Goal: Information Seeking & Learning: Learn about a topic

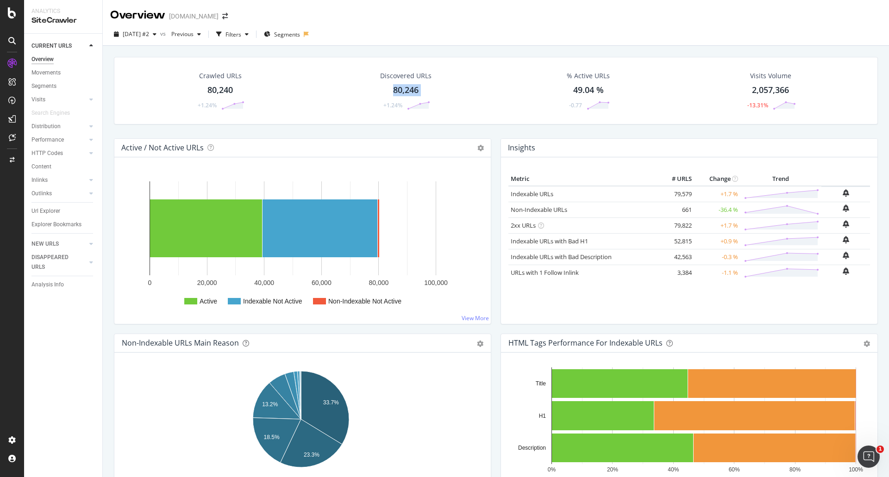
copy div "80,246"
drag, startPoint x: 380, startPoint y: 93, endPoint x: 385, endPoint y: 93, distance: 5.6
click at [385, 93] on div "Discovered URLs 80,246 +1.24%" at bounding box center [406, 91] width 70 height 48
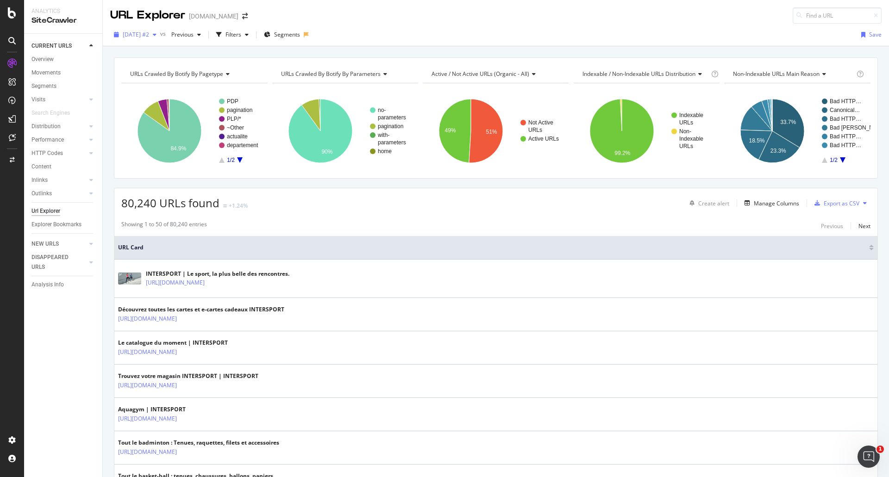
click at [160, 30] on div "[DATE] #2" at bounding box center [135, 35] width 50 height 14
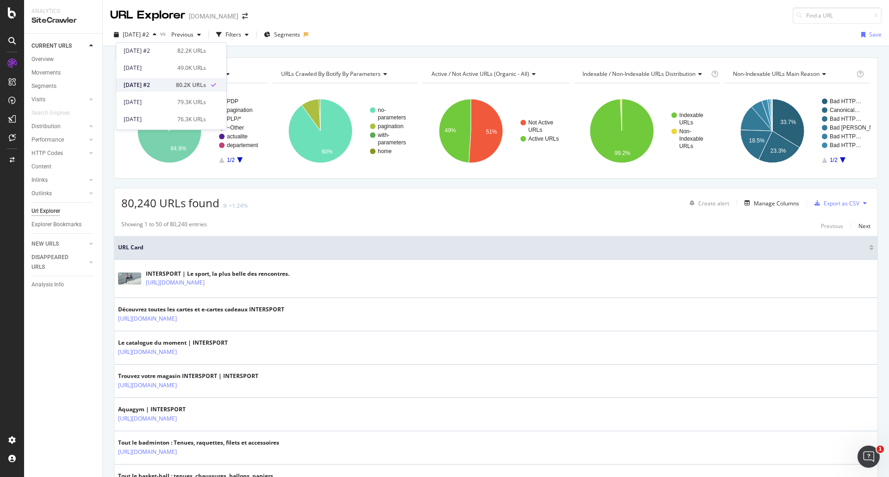
click at [157, 85] on div "[DATE] #2" at bounding box center [147, 85] width 47 height 8
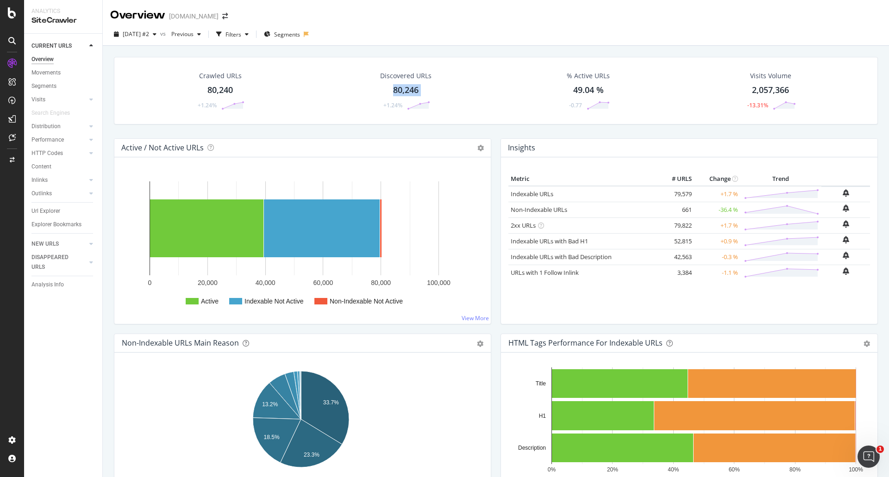
copy div "80,246"
drag, startPoint x: 369, startPoint y: 97, endPoint x: 386, endPoint y: 87, distance: 19.3
click at [386, 87] on div "Discovered URLs 80,246 +1.24%" at bounding box center [406, 91] width 70 height 48
click at [149, 37] on span "[DATE] #2" at bounding box center [136, 34] width 26 height 8
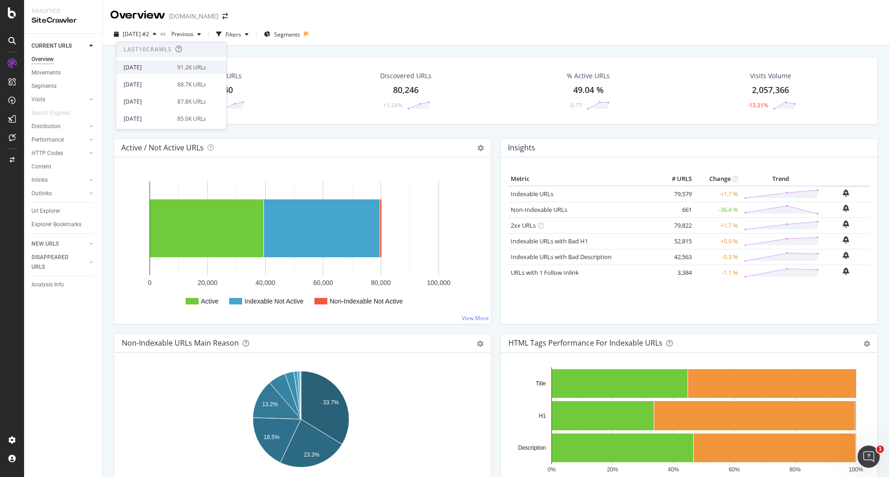
click at [165, 65] on div "[DATE]" at bounding box center [148, 67] width 48 height 8
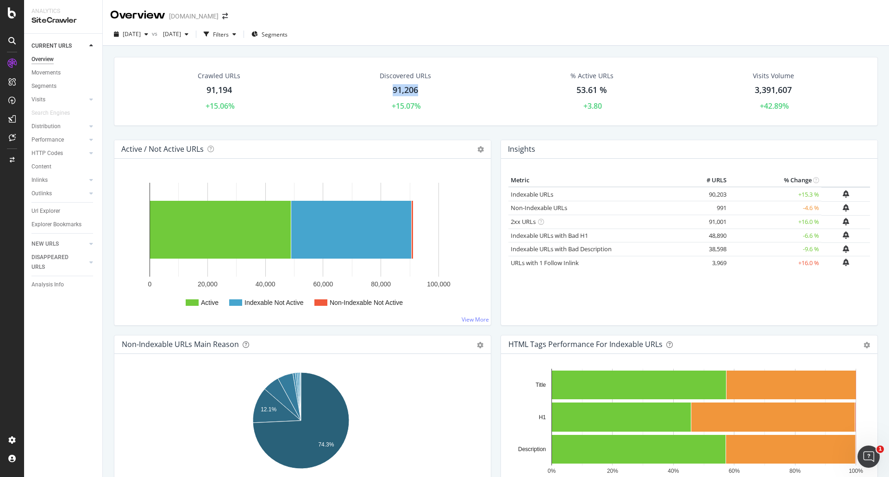
copy div "91,206"
drag, startPoint x: 388, startPoint y: 90, endPoint x: 423, endPoint y: 90, distance: 34.3
click at [423, 90] on div "Discovered URLs 91,206 +15.07%" at bounding box center [405, 92] width 70 height 50
click at [138, 35] on span "[DATE]" at bounding box center [132, 34] width 18 height 8
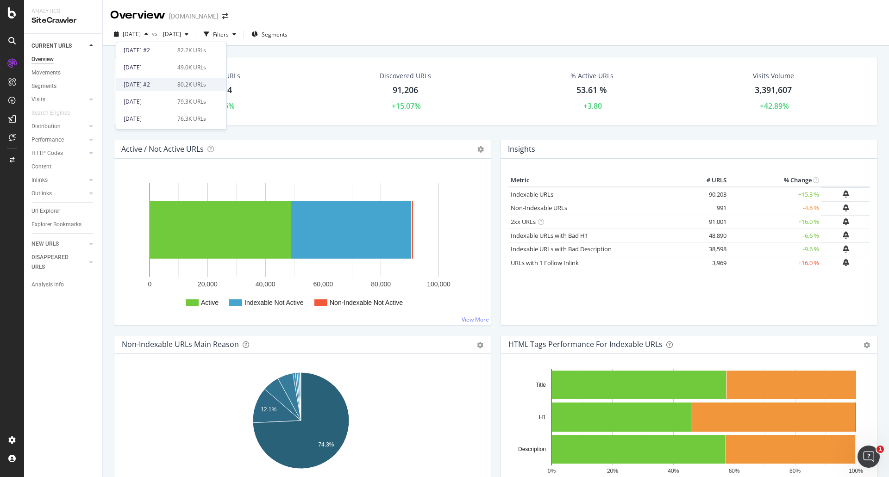
click at [160, 88] on div "[DATE] #2" at bounding box center [148, 85] width 48 height 8
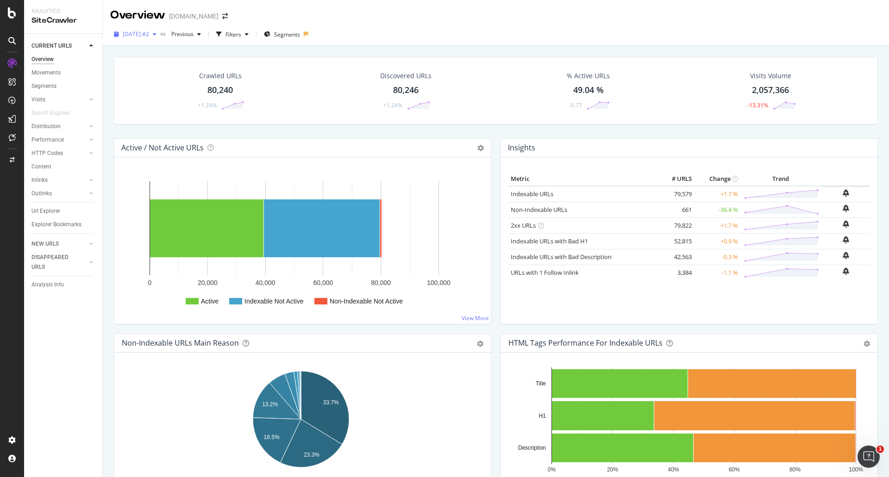
click at [149, 36] on span "[DATE] #2" at bounding box center [136, 34] width 26 height 8
click at [160, 70] on div "[DATE]" at bounding box center [148, 67] width 48 height 8
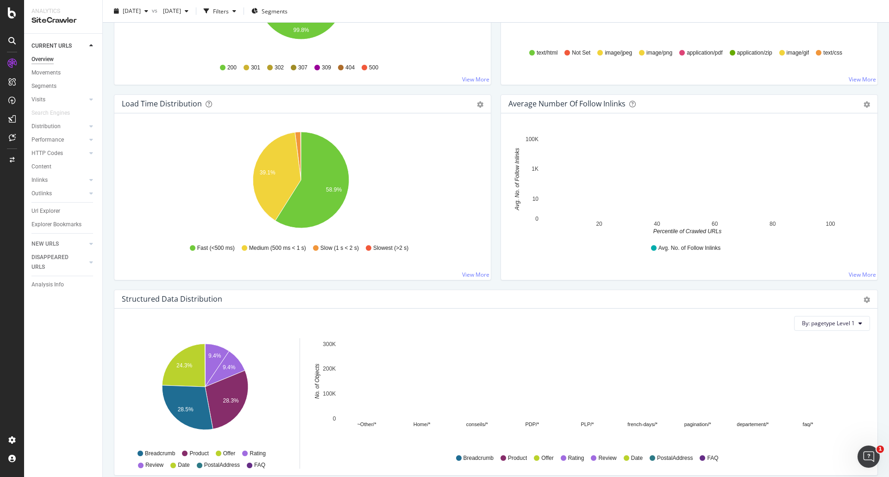
scroll to position [648, 0]
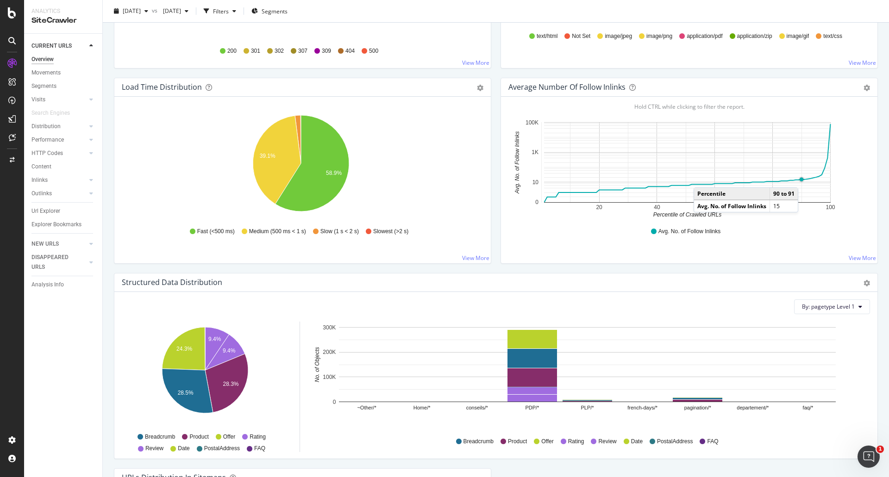
click at [800, 178] on circle "A chart." at bounding box center [802, 179] width 6 height 6
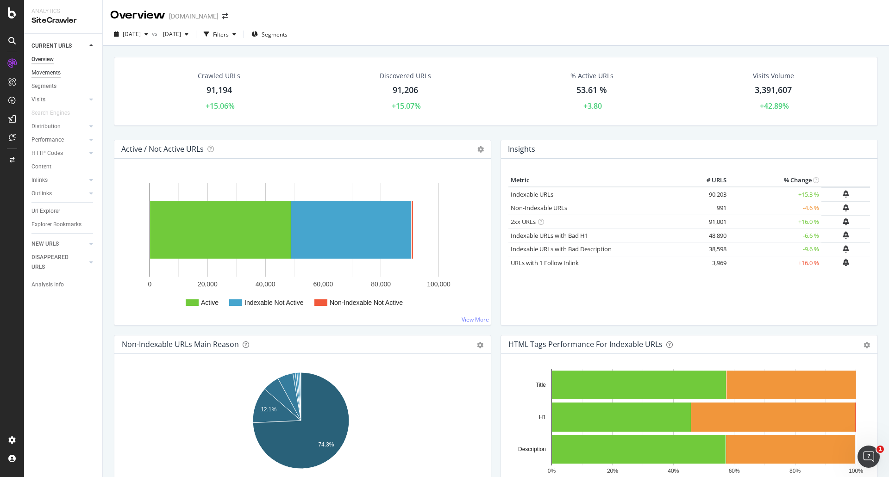
click at [57, 71] on div "Movements" at bounding box center [45, 73] width 29 height 10
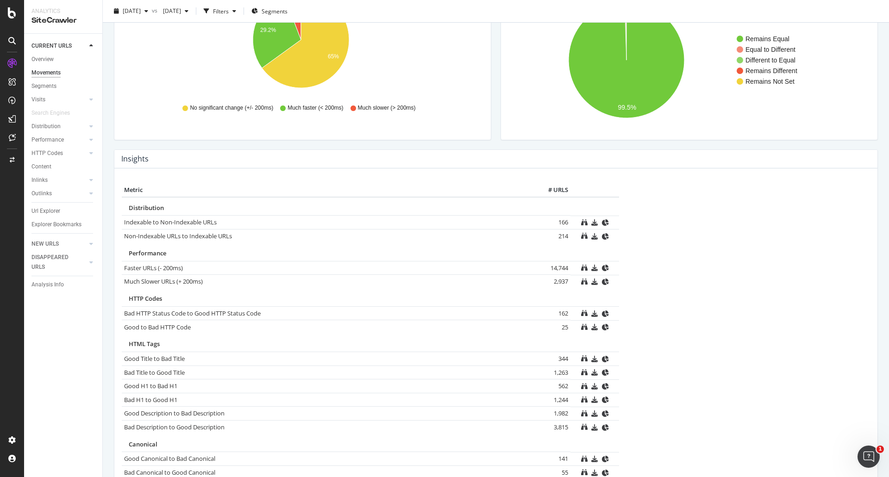
scroll to position [98, 0]
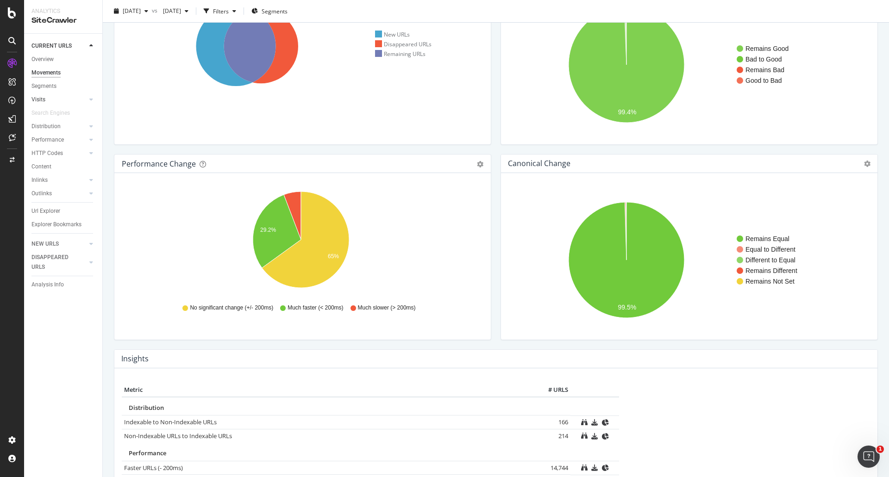
click at [74, 95] on link "Visits" at bounding box center [58, 100] width 55 height 10
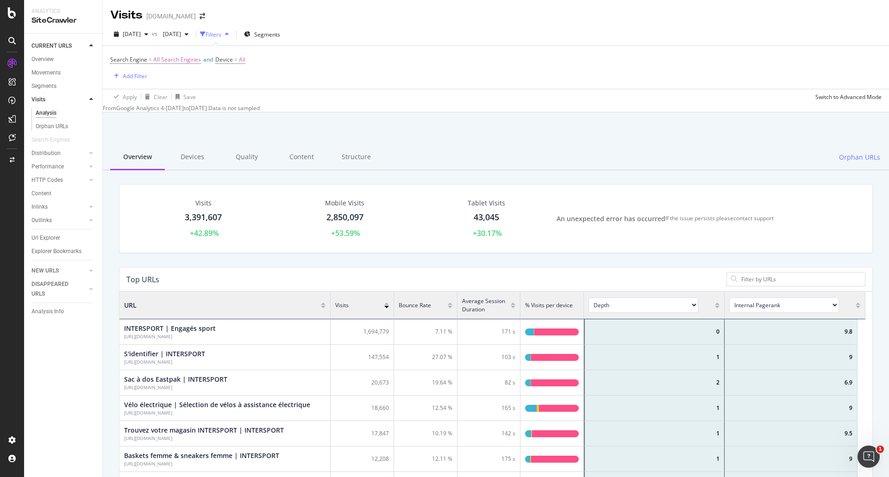
scroll to position [271, 739]
click at [260, 158] on div "Quality" at bounding box center [246, 157] width 55 height 25
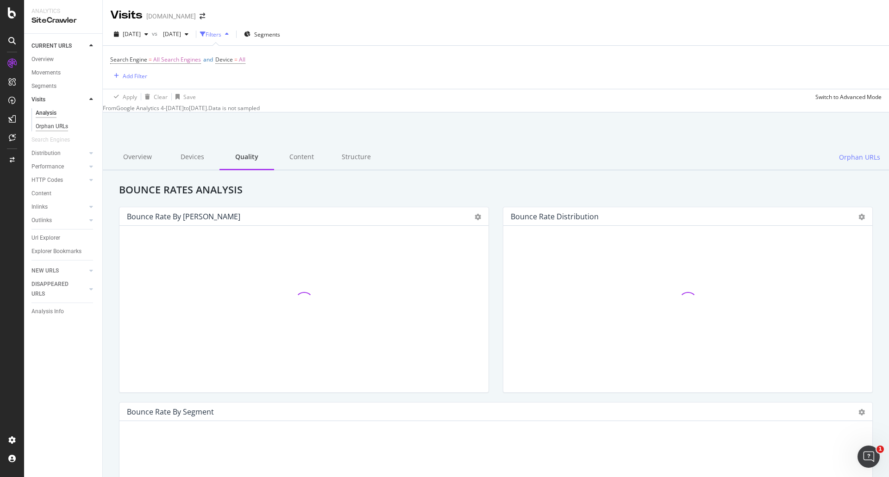
click at [57, 129] on div "Orphan URLs" at bounding box center [52, 127] width 32 height 10
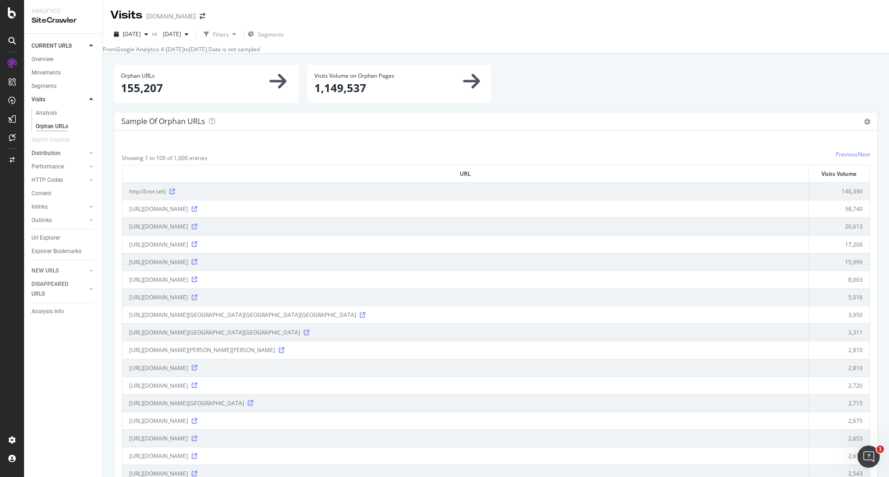
click at [72, 150] on link "Distribution" at bounding box center [58, 154] width 55 height 10
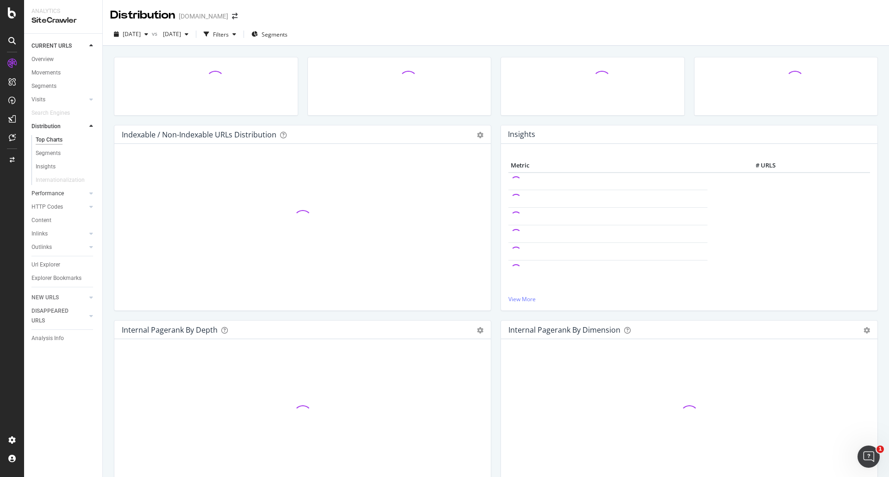
click at [69, 193] on link "Performance" at bounding box center [58, 194] width 55 height 10
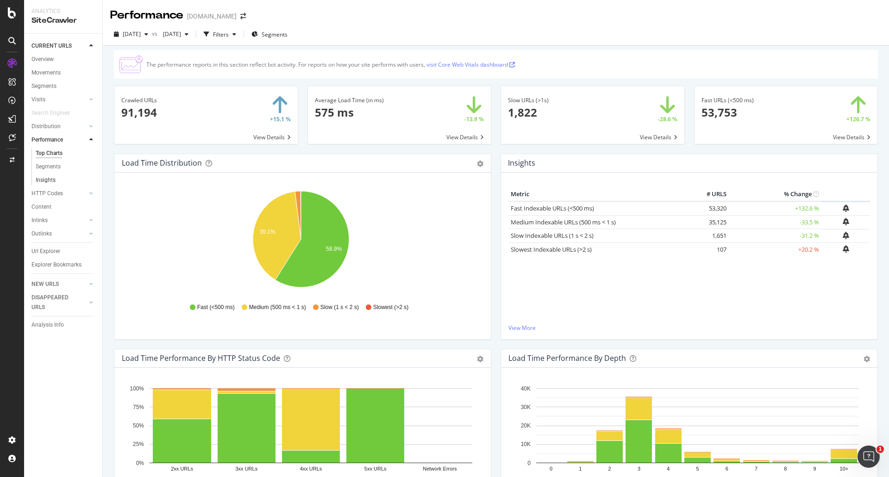
click at [56, 184] on link "Insights" at bounding box center [66, 180] width 60 height 10
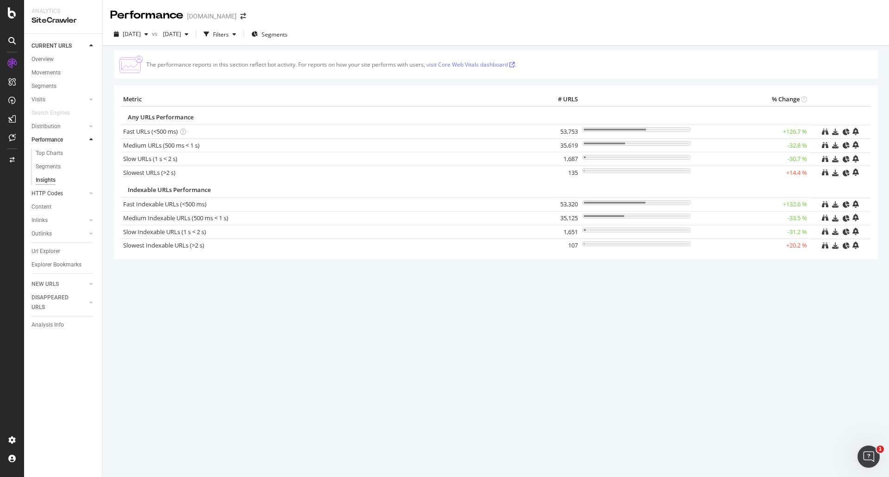
click at [63, 194] on link "HTTP Codes" at bounding box center [58, 194] width 55 height 10
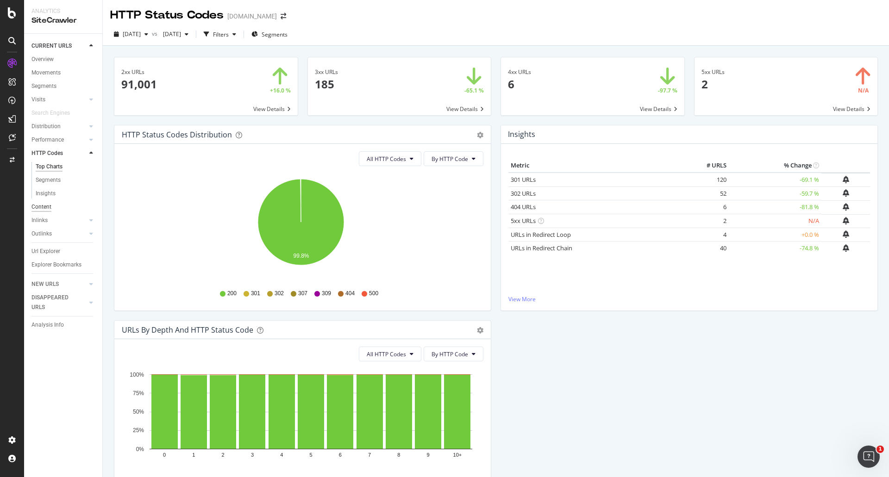
click at [44, 206] on div "Content" at bounding box center [41, 207] width 20 height 10
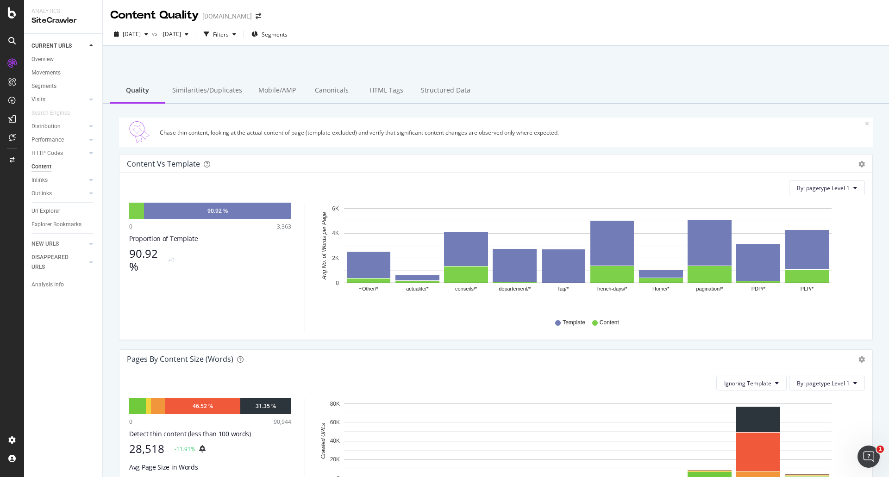
drag, startPoint x: 56, startPoint y: 151, endPoint x: 209, endPoint y: 176, distance: 154.8
click at [56, 151] on div "HTTP Codes" at bounding box center [46, 154] width 31 height 10
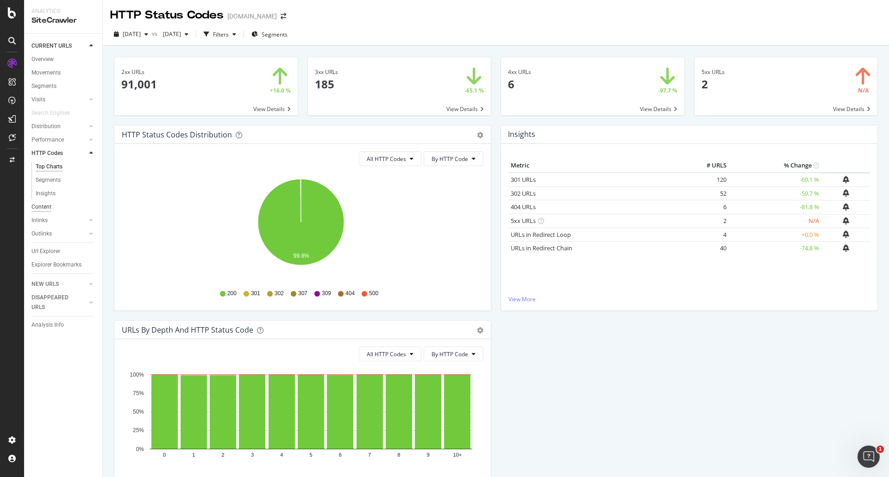
click at [49, 206] on div "Content" at bounding box center [41, 207] width 20 height 10
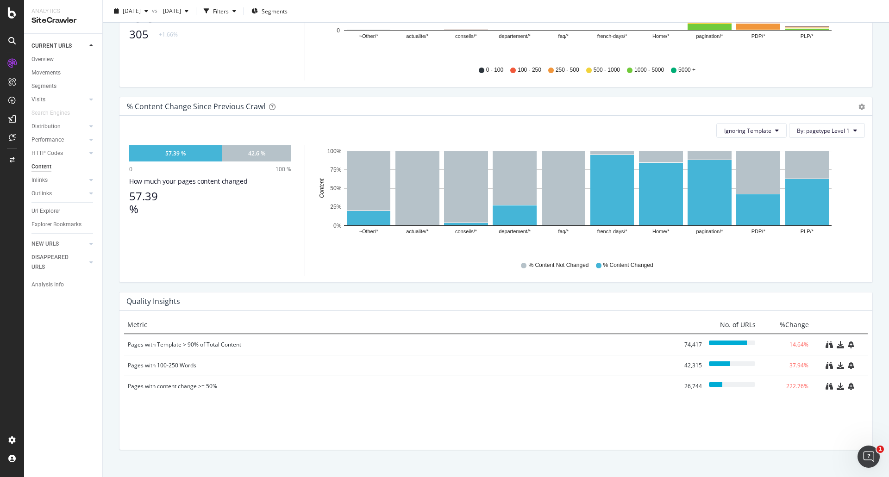
scroll to position [463, 0]
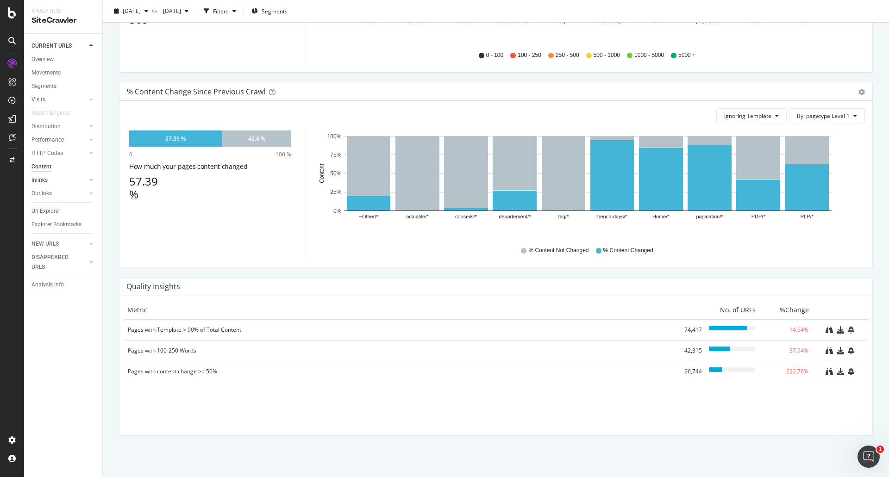
click at [51, 182] on link "Inlinks" at bounding box center [58, 180] width 55 height 10
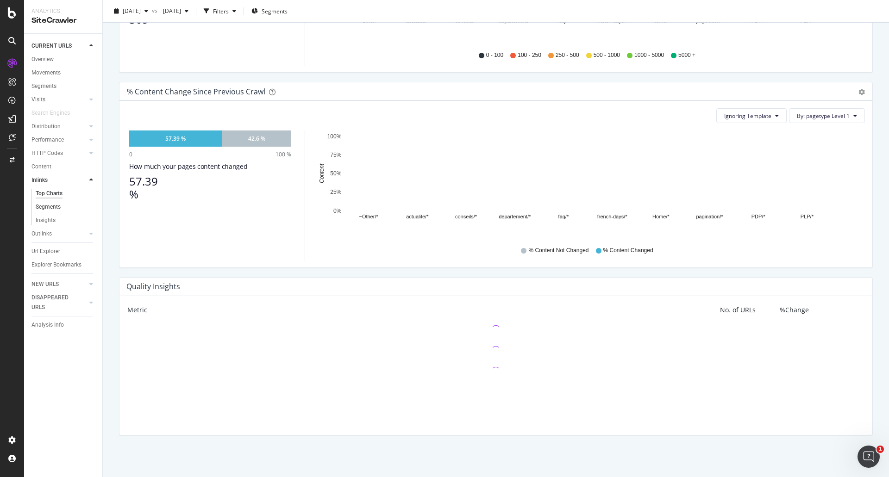
scroll to position [266, 0]
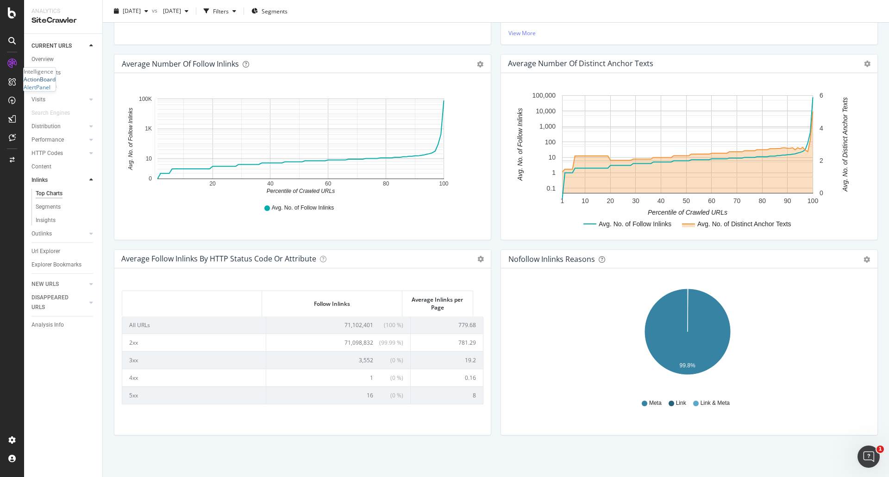
click at [52, 83] on div "ActionBoard" at bounding box center [40, 79] width 32 height 8
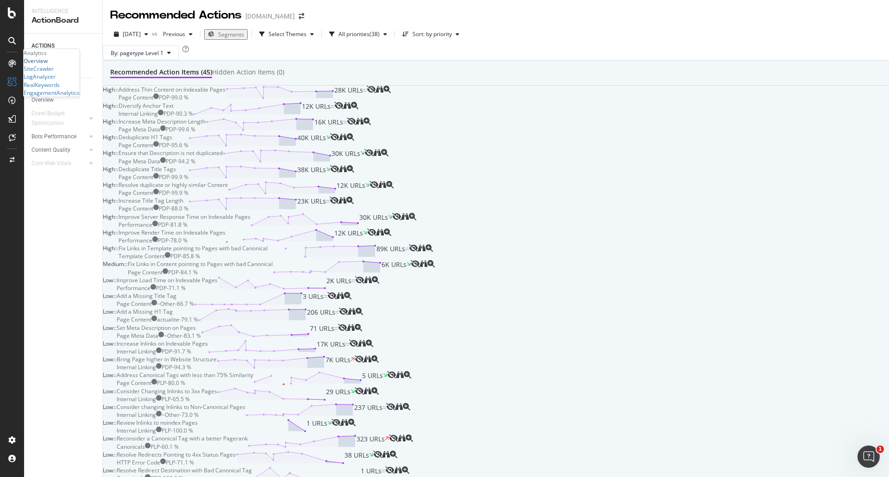
click at [48, 65] on div "Overview" at bounding box center [36, 61] width 24 height 8
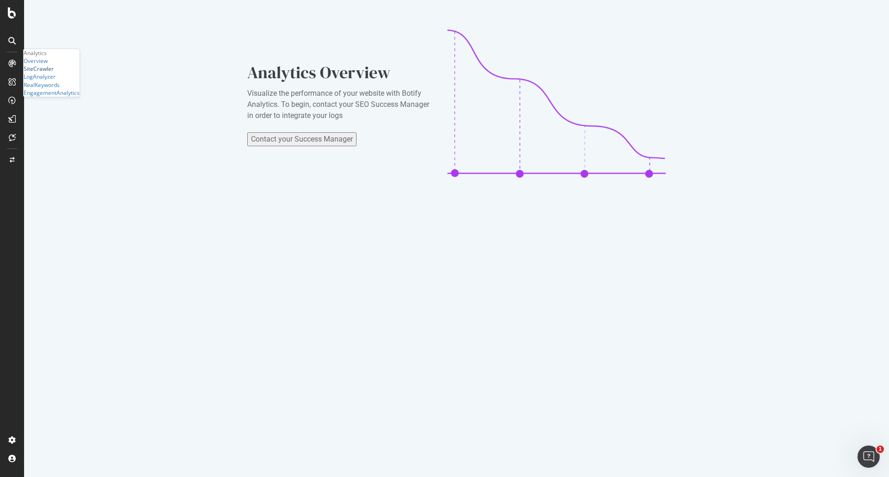
click at [54, 73] on div "SiteCrawler" at bounding box center [39, 69] width 30 height 8
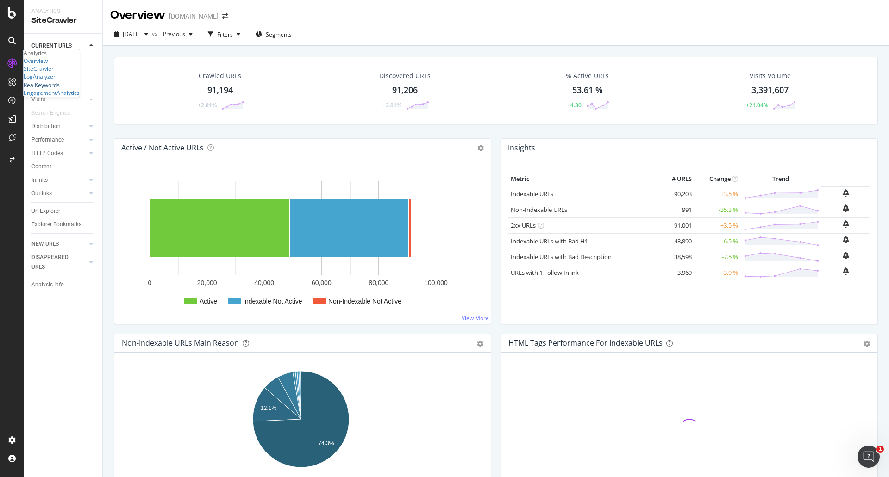
click at [60, 89] on div "RealKeywords" at bounding box center [42, 85] width 36 height 8
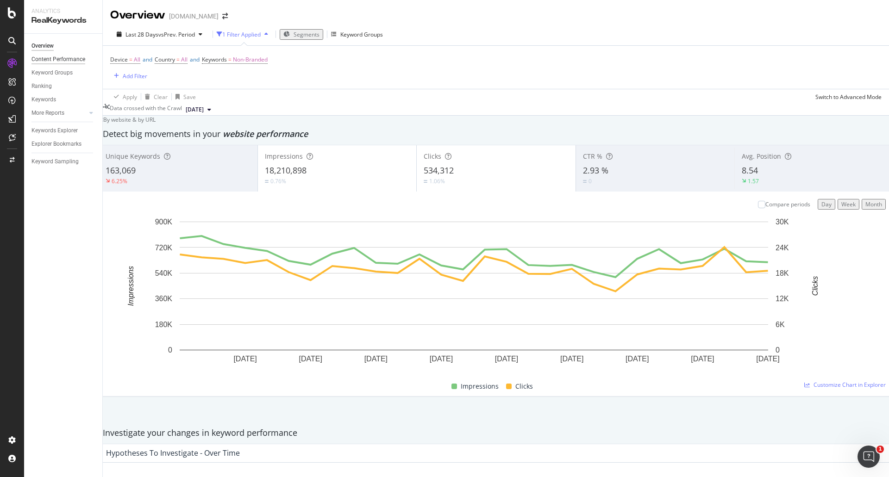
click at [67, 58] on div "Content Performance" at bounding box center [58, 60] width 54 height 10
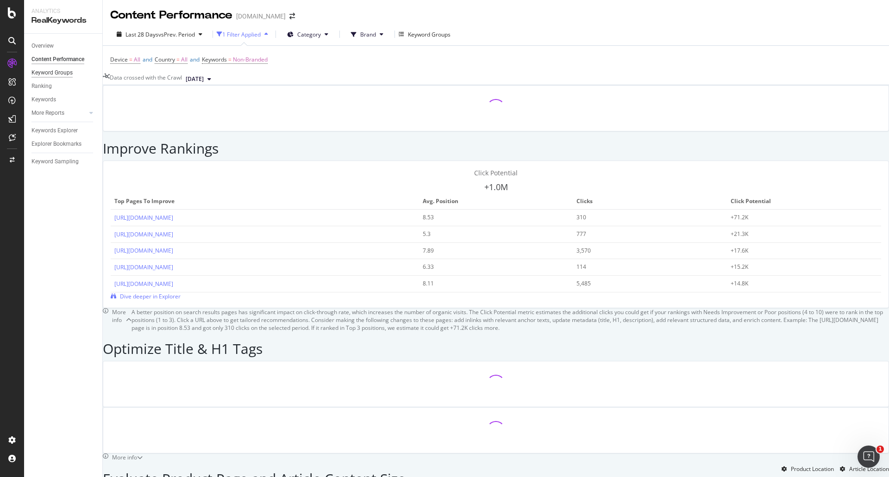
click at [54, 74] on div "Keyword Groups" at bounding box center [51, 73] width 41 height 10
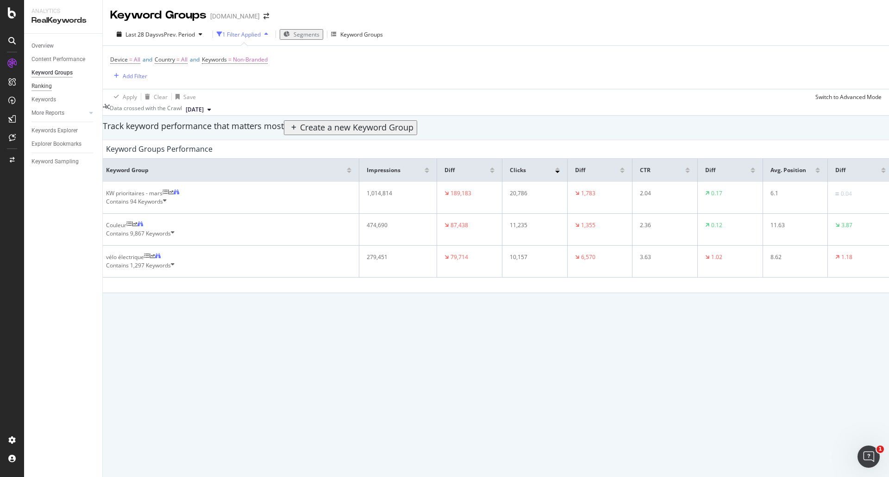
click at [48, 88] on div "Ranking" at bounding box center [41, 86] width 20 height 10
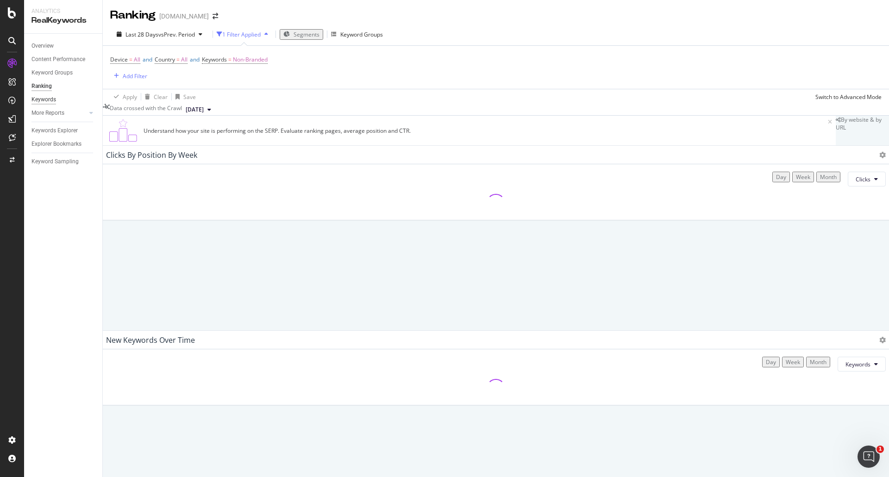
click at [56, 102] on div "Keywords" at bounding box center [43, 100] width 25 height 10
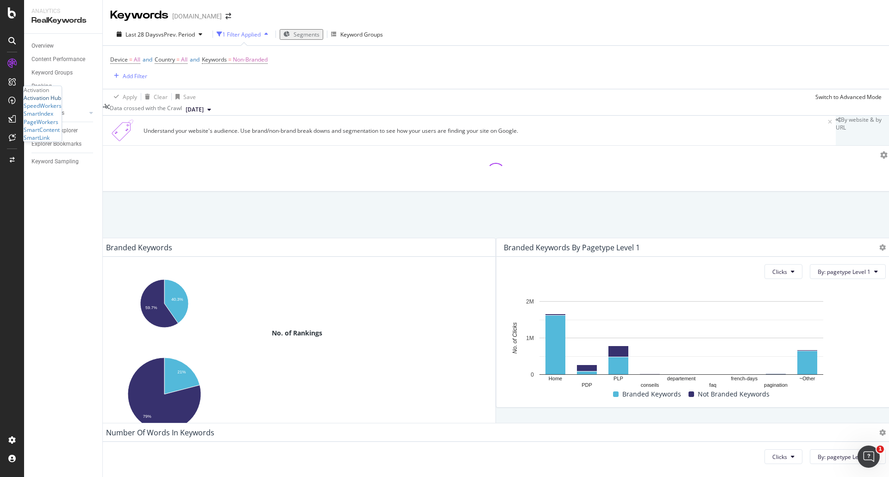
click at [53, 102] on div "Activation Hub" at bounding box center [42, 98] width 37 height 8
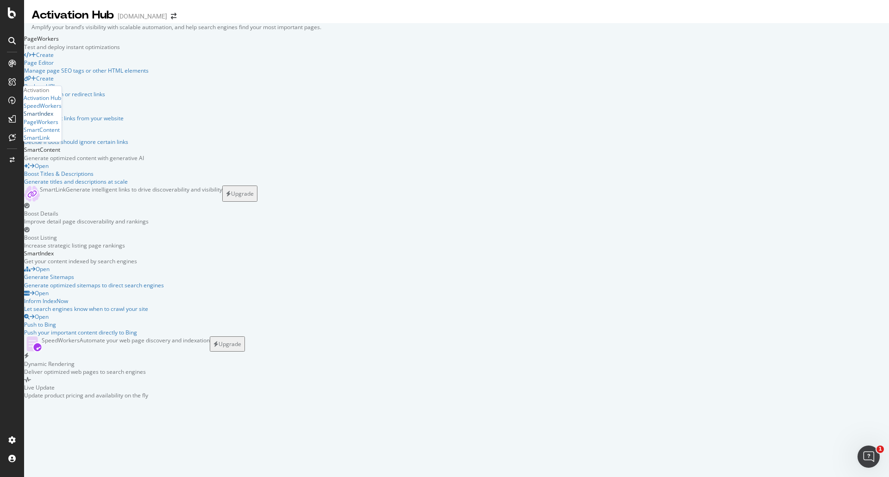
click at [53, 118] on div "SmartIndex" at bounding box center [39, 114] width 30 height 8
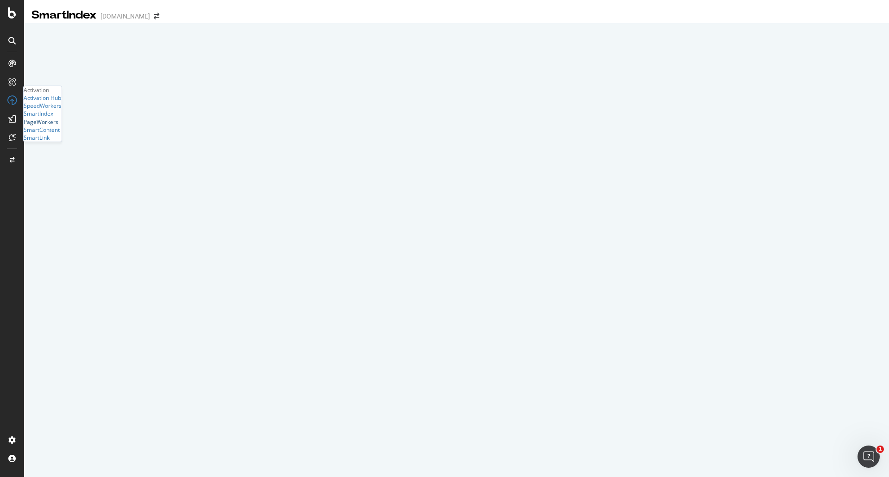
click at [58, 126] on div "PageWorkers" at bounding box center [41, 122] width 35 height 8
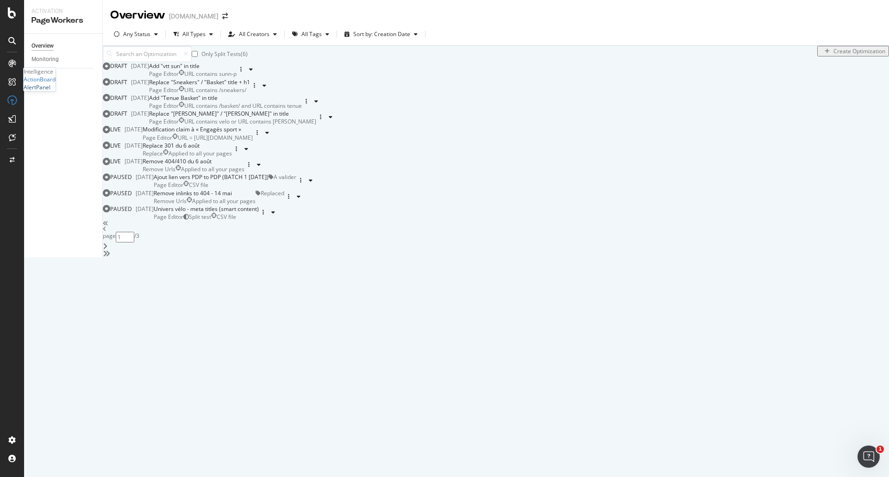
click at [50, 91] on div "AlertPanel" at bounding box center [37, 87] width 27 height 8
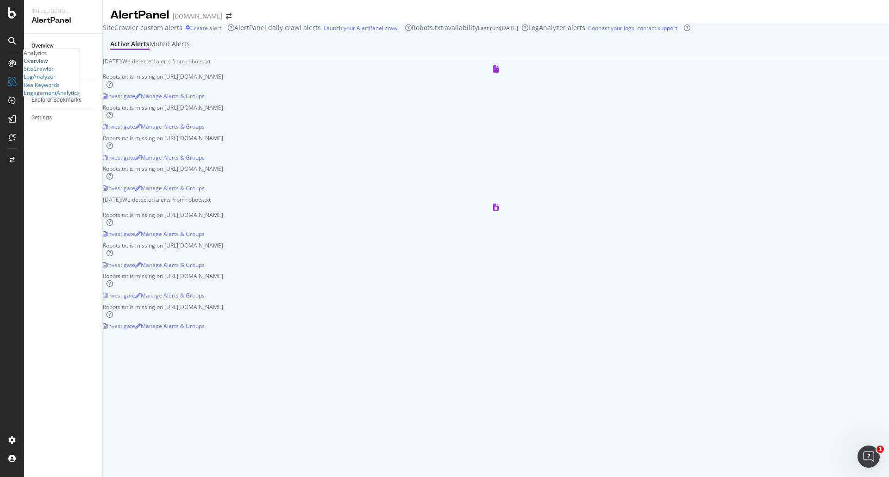
click at [48, 65] on div "Overview" at bounding box center [36, 61] width 24 height 8
